Goal: Task Accomplishment & Management: Manage account settings

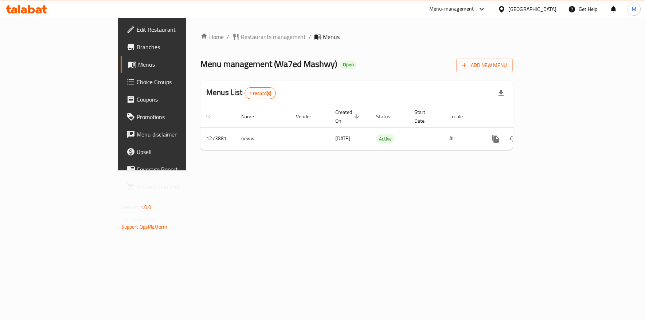
click at [426, 171] on div "Home / Restaurants management / Menus Menu management ( Wa7ed Mashwy ) Open Add…" at bounding box center [357, 94] width 342 height 153
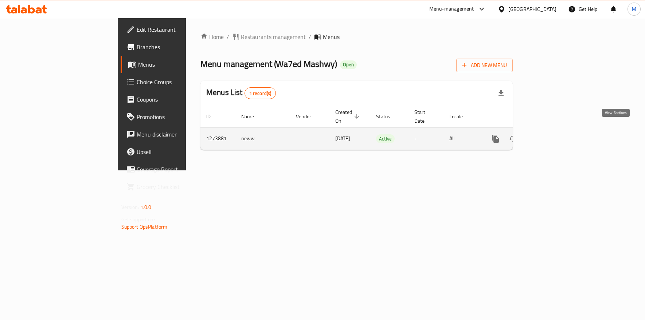
click at [552, 136] on icon "enhanced table" at bounding box center [548, 139] width 7 height 7
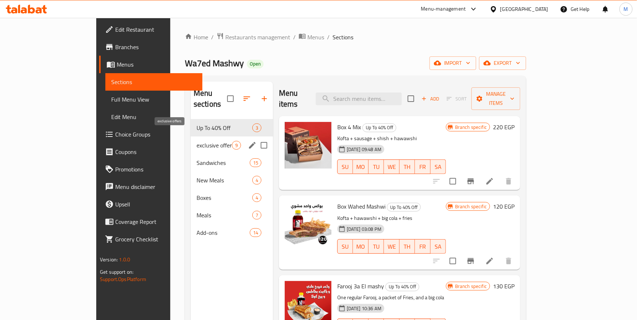
click at [197, 141] on span "exclusive offers" at bounding box center [214, 145] width 35 height 9
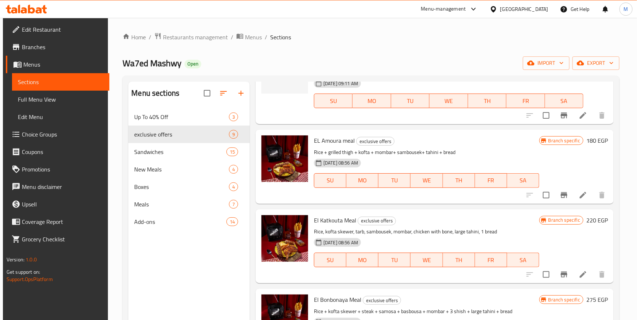
scroll to position [328, 0]
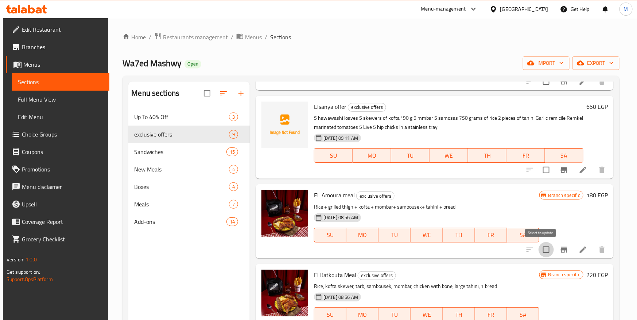
click at [544, 250] on input "checkbox" at bounding box center [546, 249] width 15 height 15
checkbox input "true"
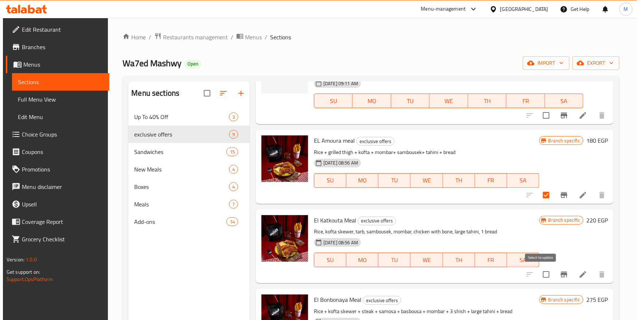
click at [542, 272] on input "checkbox" at bounding box center [546, 274] width 15 height 15
checkbox input "true"
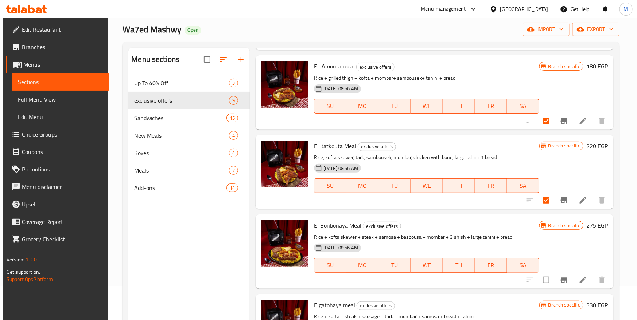
scroll to position [102, 0]
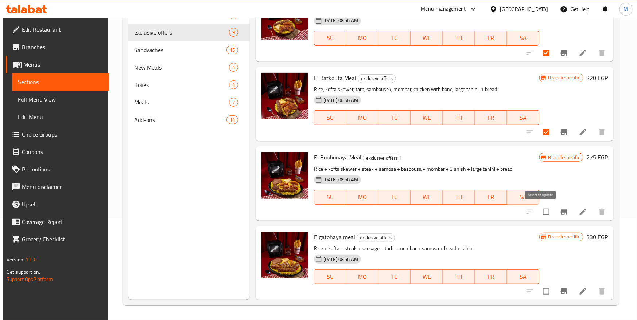
click at [544, 211] on input "checkbox" at bounding box center [546, 212] width 15 height 15
checkbox input "true"
click at [540, 291] on input "checkbox" at bounding box center [546, 291] width 15 height 15
checkbox input "true"
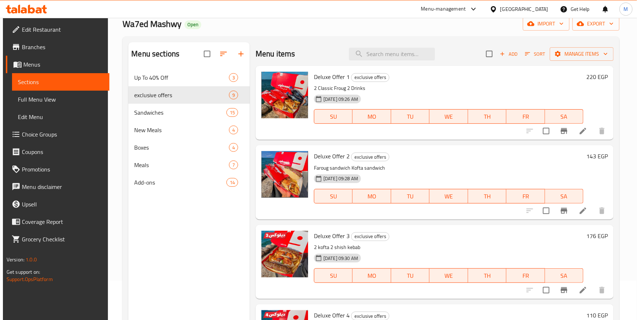
scroll to position [0, 0]
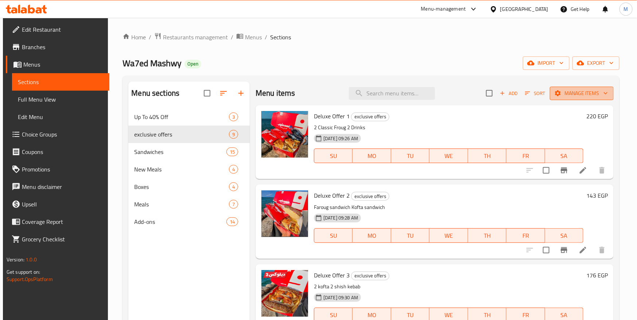
click at [576, 92] on span "Manage items" at bounding box center [582, 93] width 52 height 9
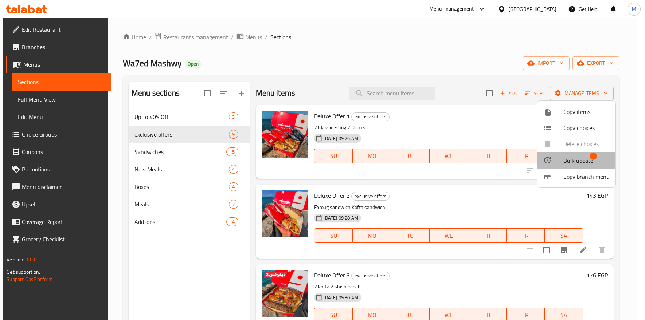
click at [572, 158] on span "Bulk update" at bounding box center [579, 160] width 30 height 9
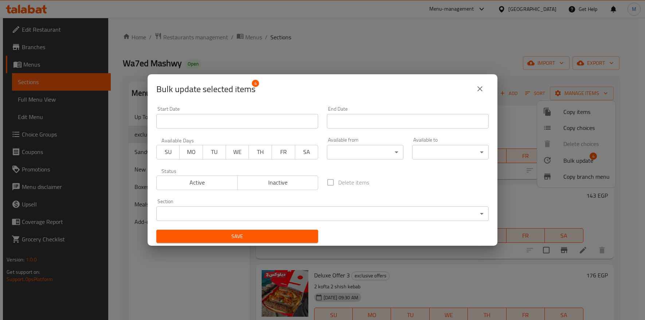
click at [277, 184] on span "Inactive" at bounding box center [278, 183] width 75 height 11
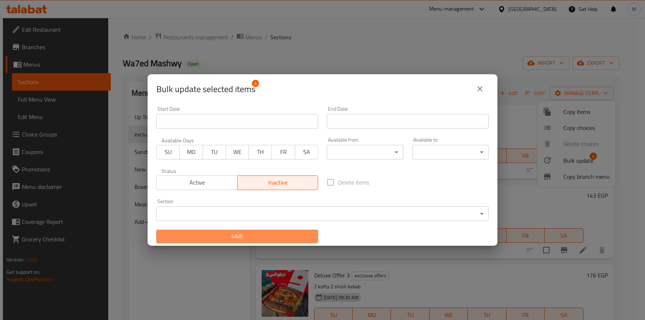
click at [260, 236] on span "Save" at bounding box center [237, 236] width 150 height 9
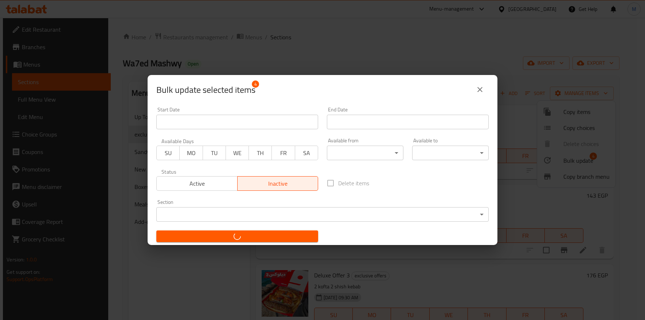
checkbox input "false"
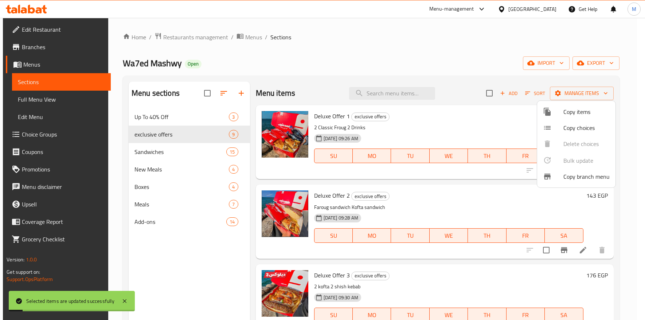
click at [469, 203] on div at bounding box center [322, 160] width 645 height 320
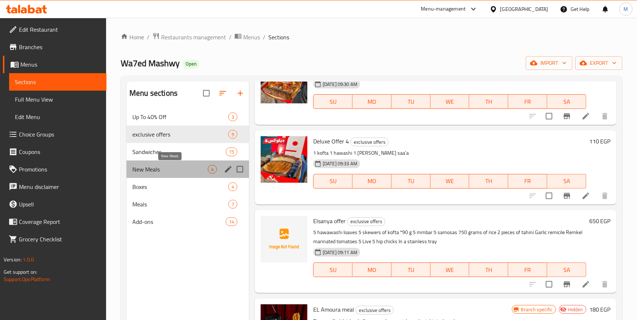
click at [155, 169] on span "New Meals" at bounding box center [169, 169] width 75 height 9
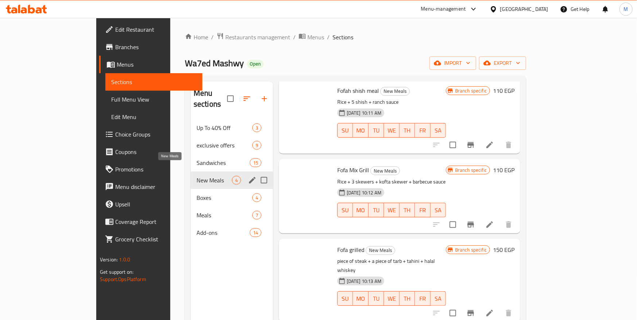
scroll to position [16, 0]
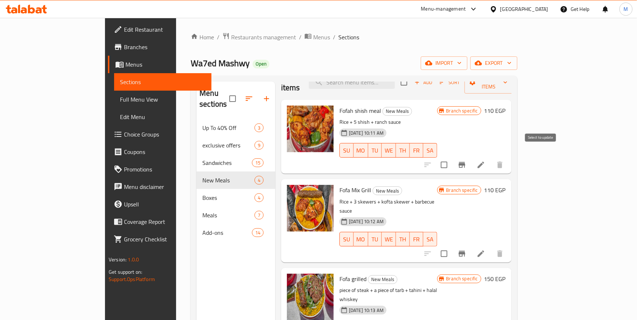
drag, startPoint x: 546, startPoint y: 154, endPoint x: 541, endPoint y: 152, distance: 4.6
click at [452, 158] on input "checkbox" at bounding box center [443, 165] width 15 height 15
checkbox input "true"
click at [452, 246] on input "checkbox" at bounding box center [443, 253] width 15 height 15
checkbox input "true"
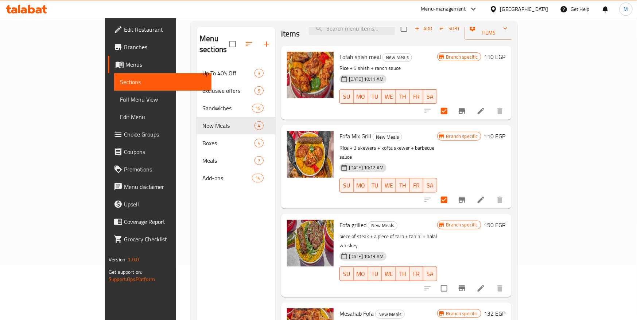
scroll to position [102, 0]
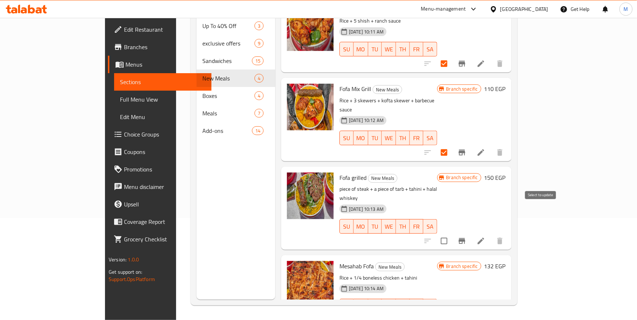
click at [452, 234] on input "checkbox" at bounding box center [443, 241] width 15 height 15
checkbox input "true"
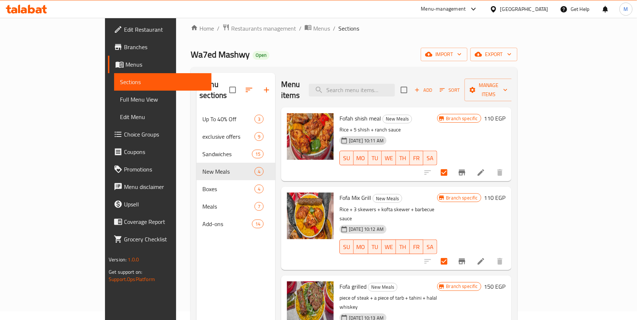
scroll to position [0, 0]
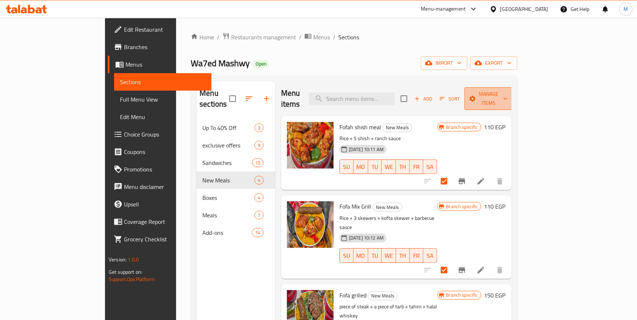
click at [475, 96] on icon "button" at bounding box center [473, 99] width 6 height 6
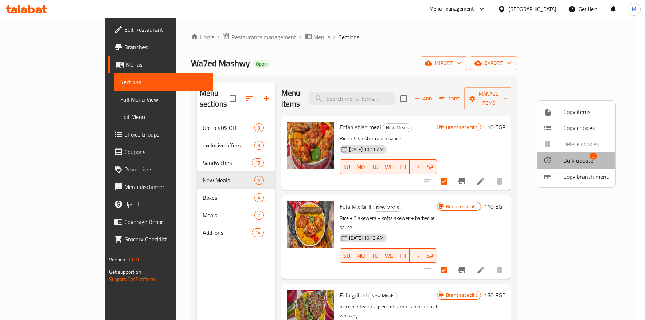
click at [569, 159] on span "Bulk update" at bounding box center [579, 160] width 30 height 9
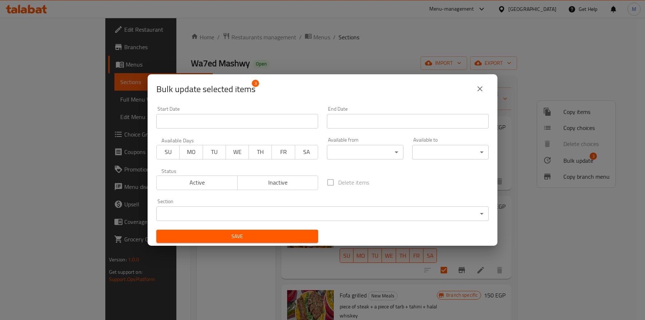
click at [264, 176] on button "Inactive" at bounding box center [277, 183] width 81 height 15
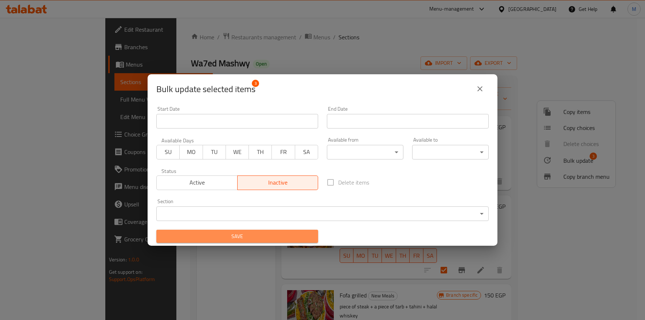
click at [277, 234] on span "Save" at bounding box center [237, 236] width 150 height 9
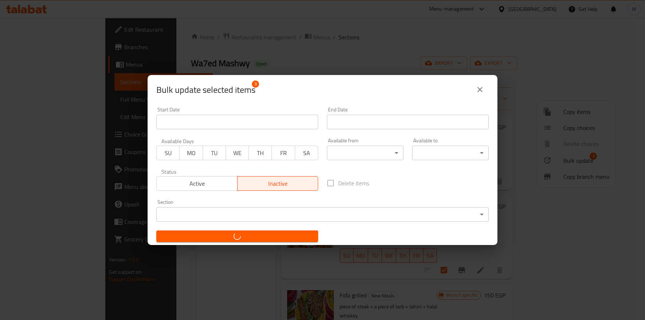
checkbox input "false"
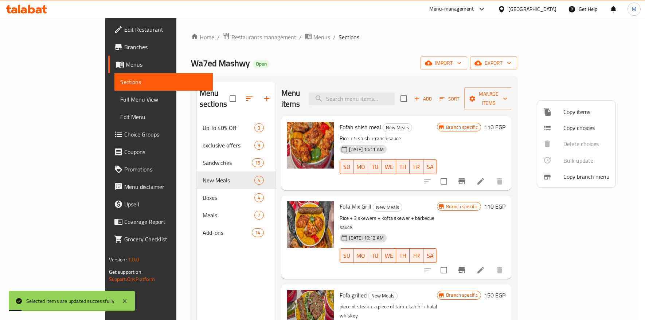
click at [480, 187] on div at bounding box center [322, 160] width 645 height 320
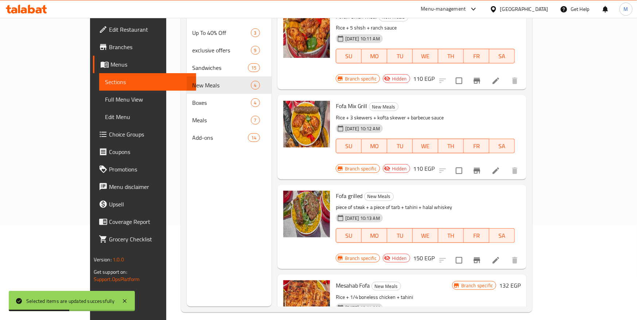
scroll to position [102, 0]
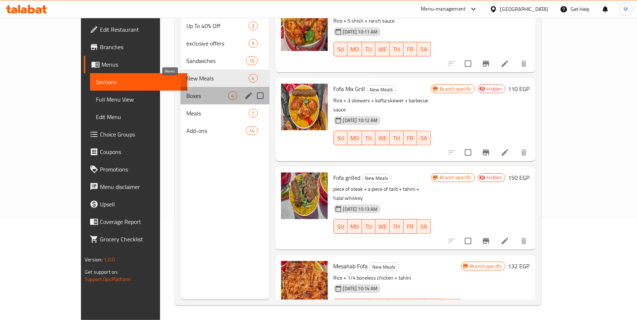
click at [186, 92] on span "Boxes" at bounding box center [207, 96] width 42 height 9
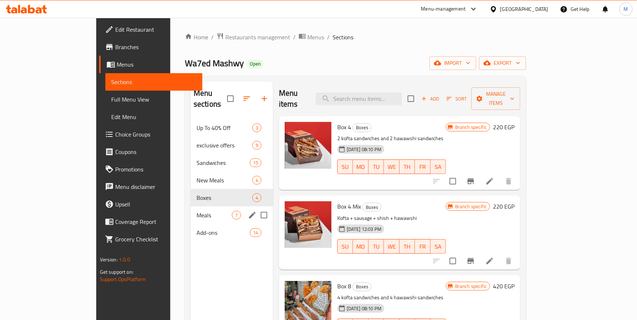
click at [197, 211] on span "Meals" at bounding box center [214, 215] width 35 height 9
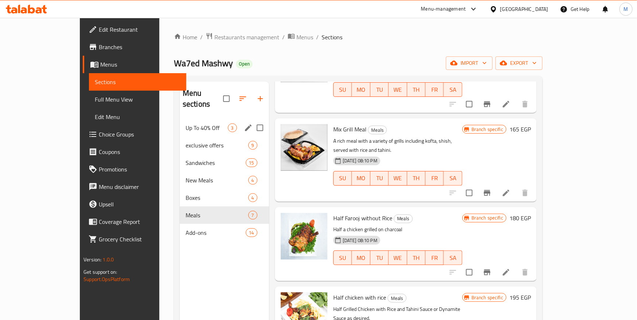
click at [186, 124] on span "Up To 40% Off" at bounding box center [207, 128] width 42 height 9
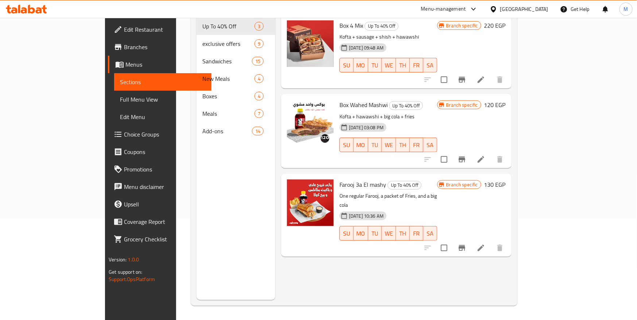
scroll to position [102, 0]
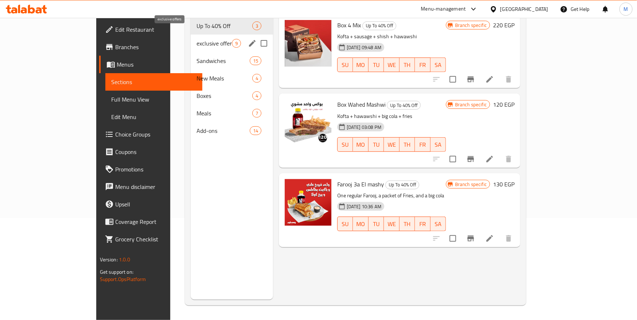
click at [197, 39] on span "exclusive offers" at bounding box center [214, 43] width 35 height 9
